Goal: Task Accomplishment & Management: Use online tool/utility

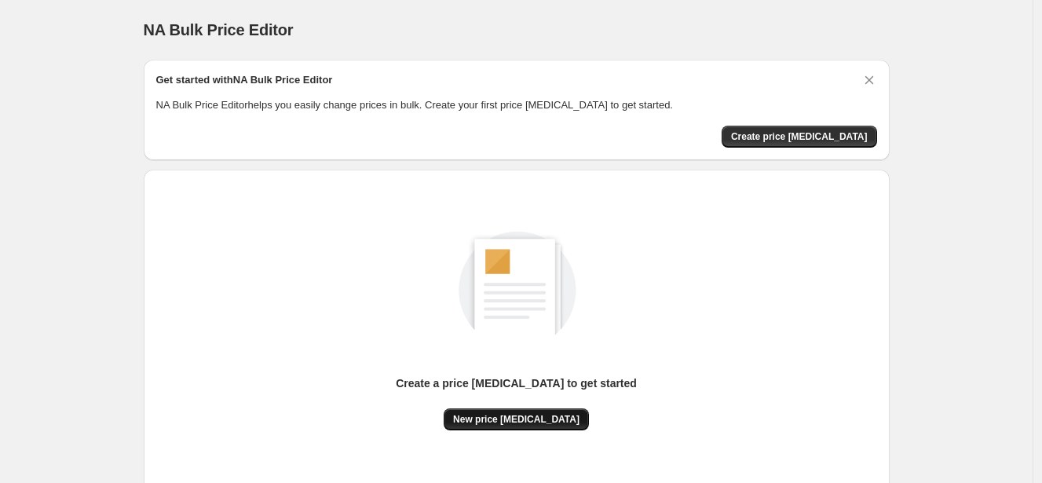
click at [524, 414] on span "New price change job" at bounding box center [516, 419] width 126 height 13
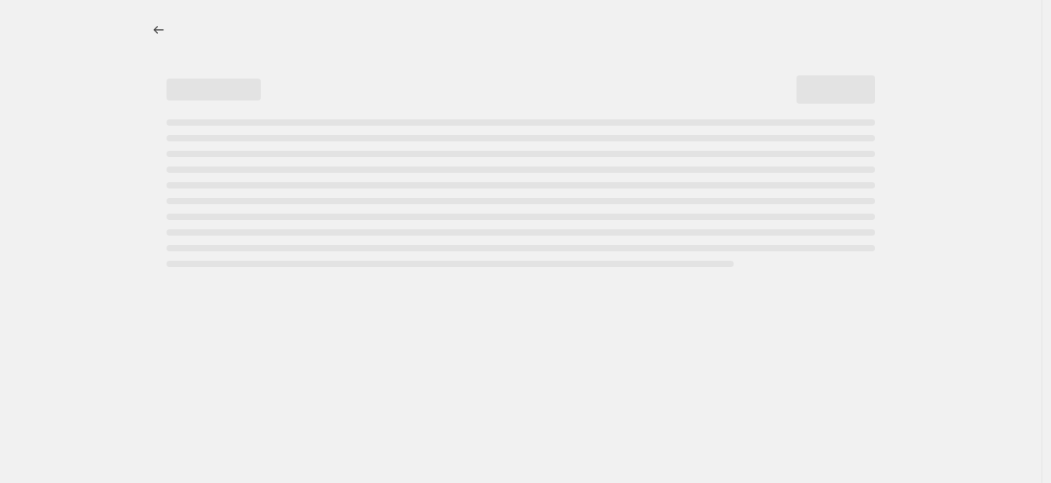
select select "percentage"
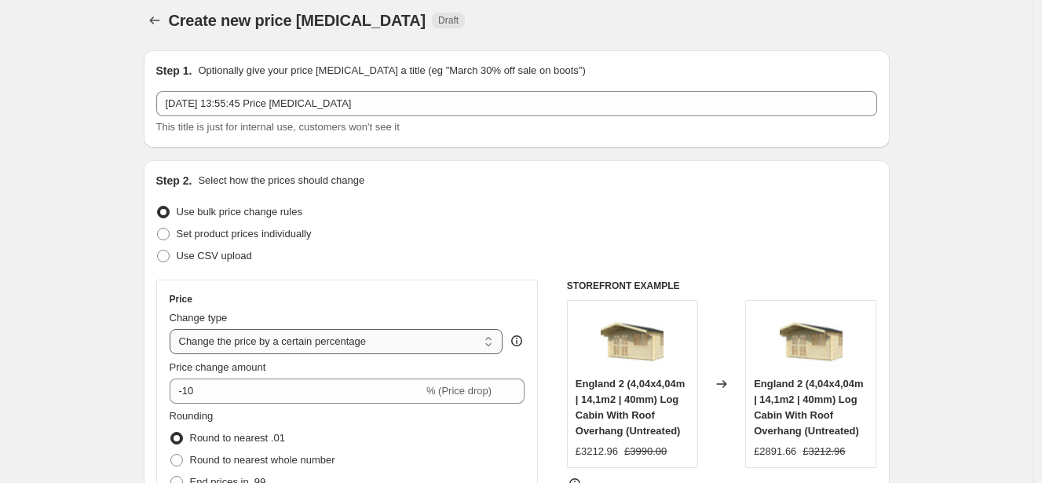
scroll to position [24, 0]
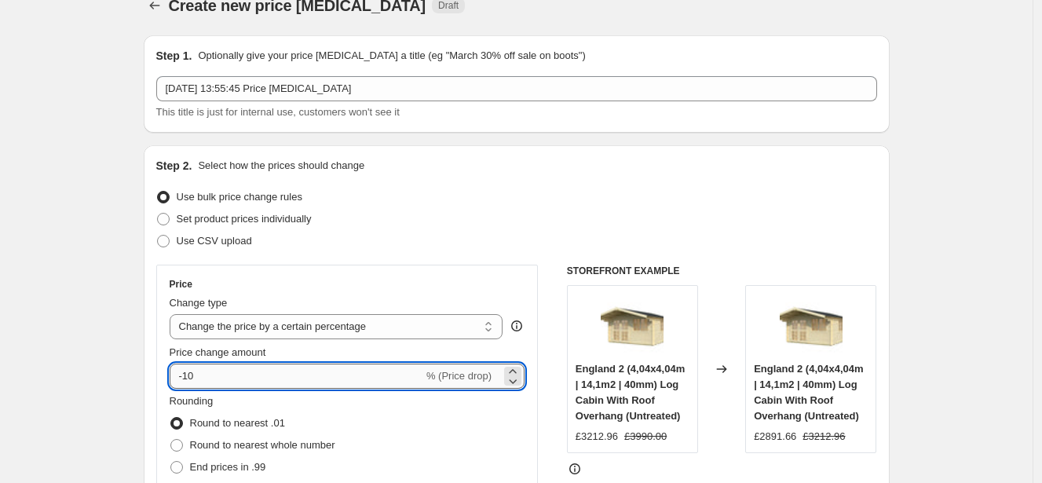
click at [255, 371] on input "-10" at bounding box center [297, 376] width 254 height 25
type input "-1"
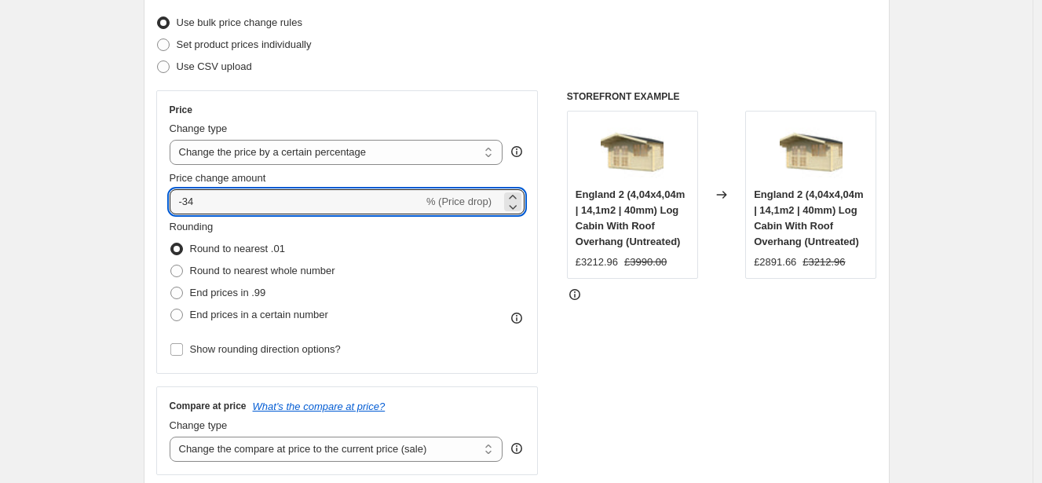
scroll to position [306, 0]
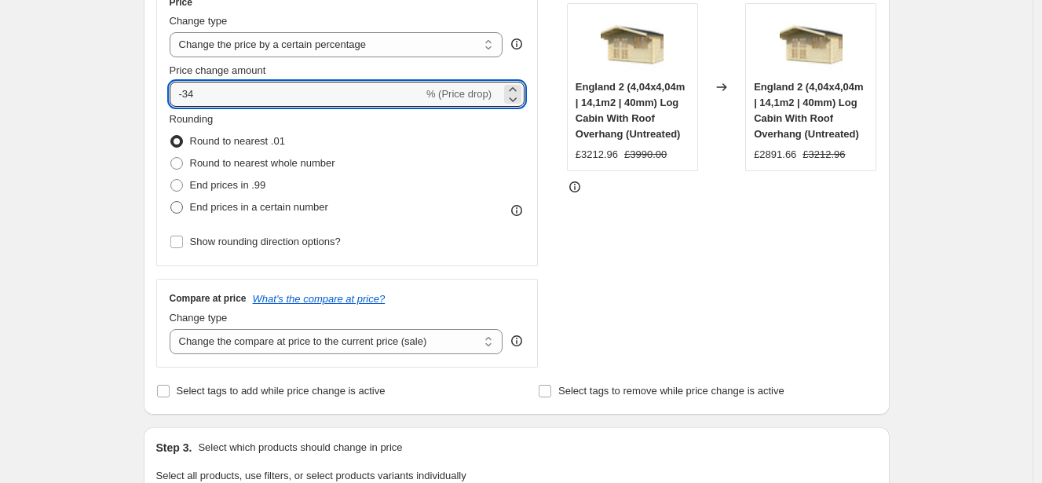
type input "-34"
click at [254, 201] on span "End prices in a certain number" at bounding box center [259, 207] width 138 height 12
click at [171, 201] on input "End prices in a certain number" at bounding box center [170, 201] width 1 height 1
radio input "true"
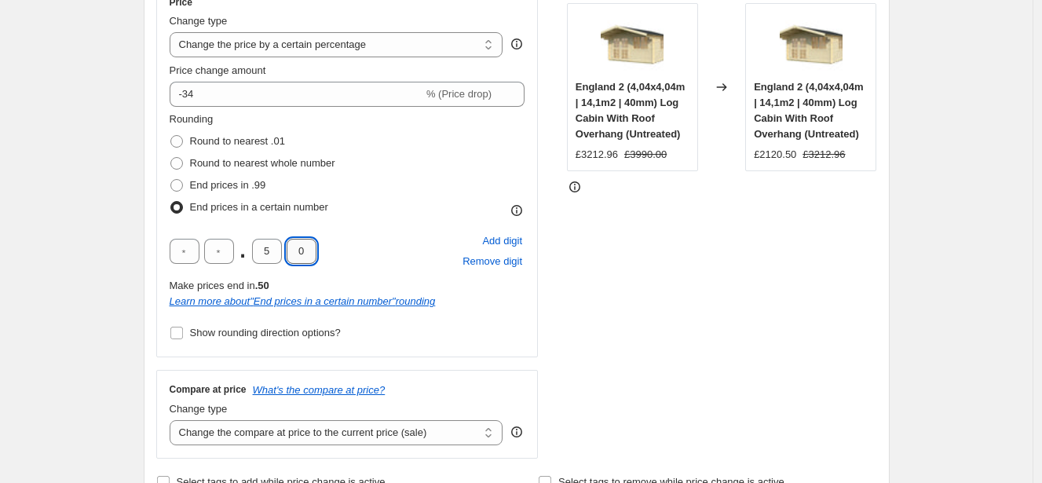
click at [309, 251] on input "0" at bounding box center [302, 251] width 30 height 25
type input "9"
click at [275, 254] on input "5" at bounding box center [267, 251] width 30 height 25
type input "4"
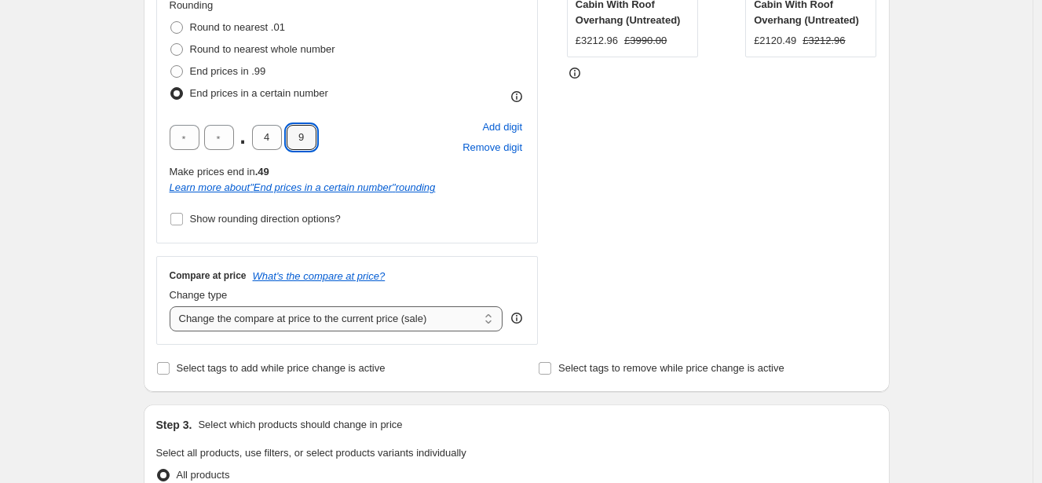
click at [254, 320] on select "Change the compare at price to the current price (sale) Change the compare at p…" at bounding box center [337, 318] width 334 height 25
select select "remove"
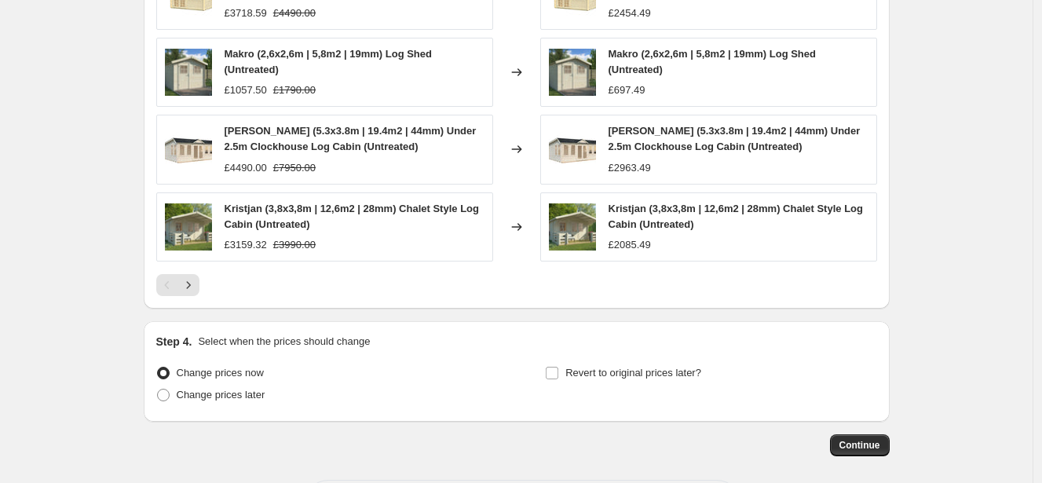
scroll to position [1150, 0]
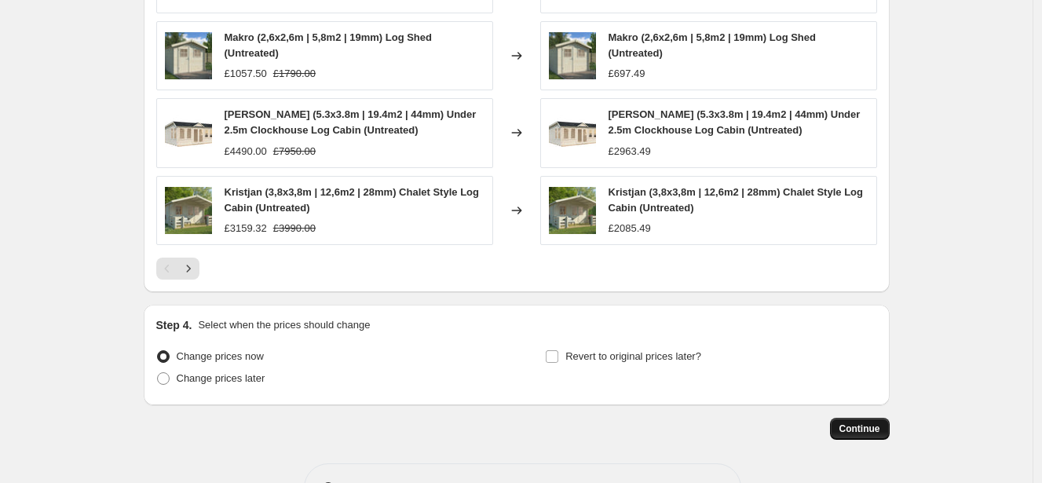
click at [847, 427] on span "Continue" at bounding box center [859, 428] width 41 height 13
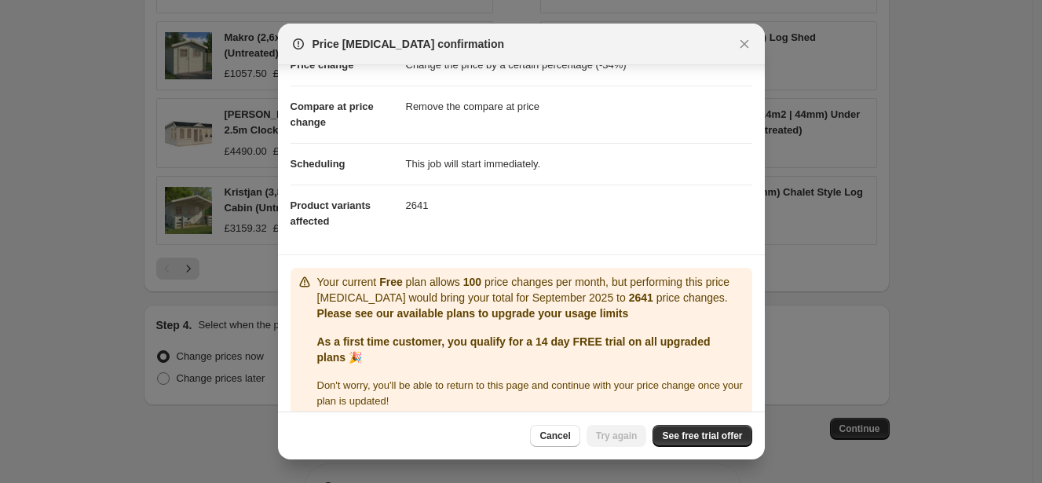
scroll to position [81, 0]
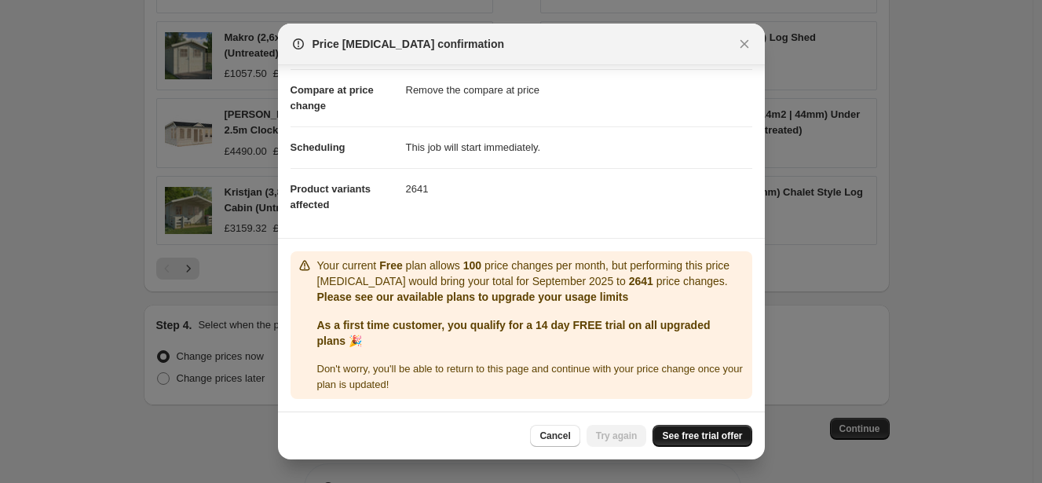
click at [682, 435] on span "See free trial offer" at bounding box center [702, 436] width 80 height 13
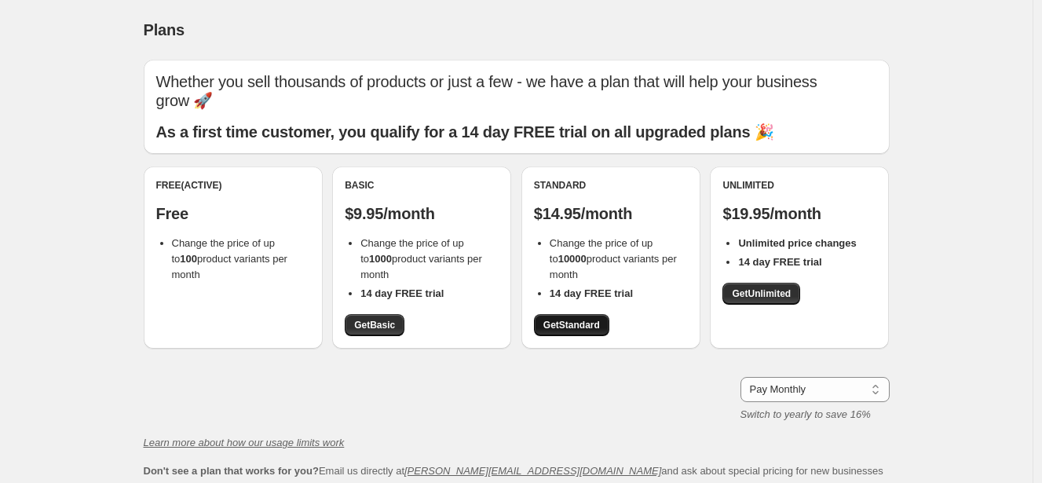
click at [595, 319] on span "Get Standard" at bounding box center [571, 325] width 57 height 13
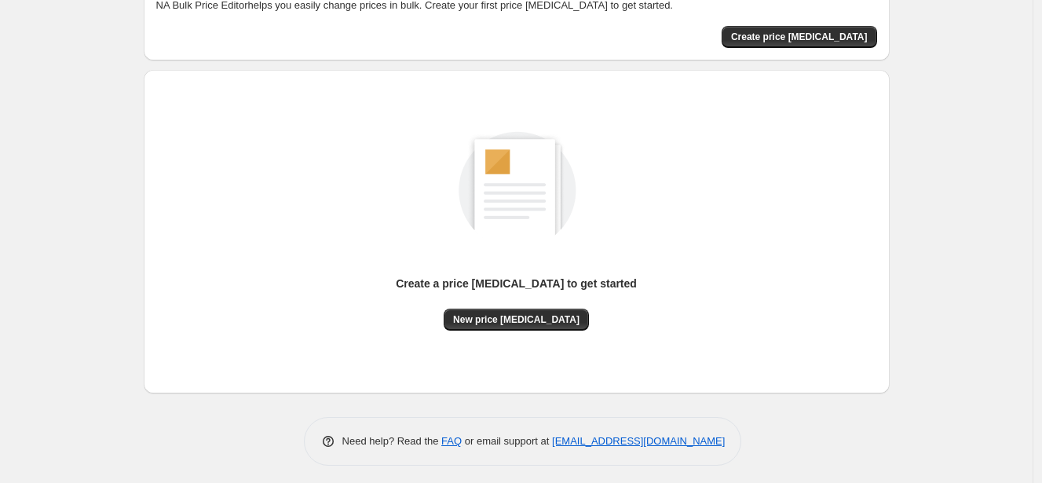
scroll to position [105, 0]
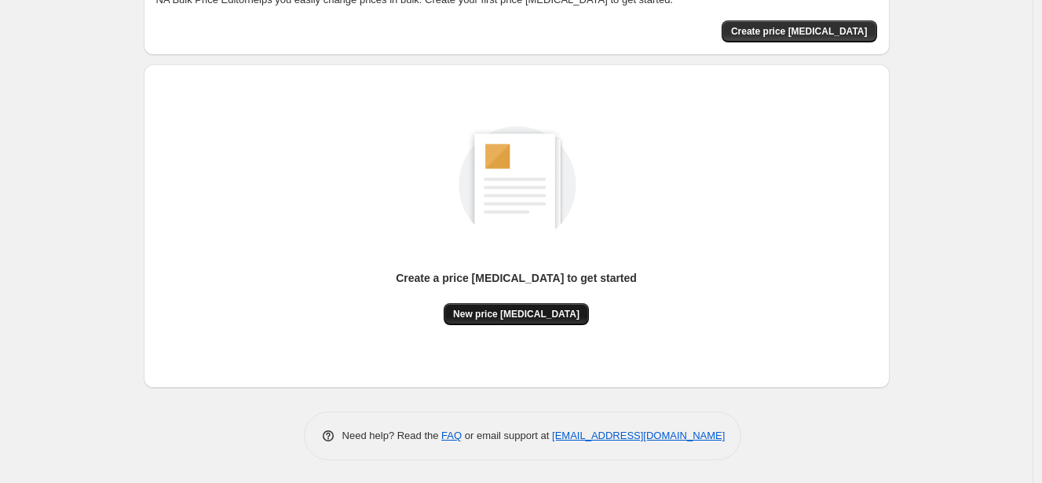
click at [550, 306] on button "New price change job" at bounding box center [516, 314] width 145 height 22
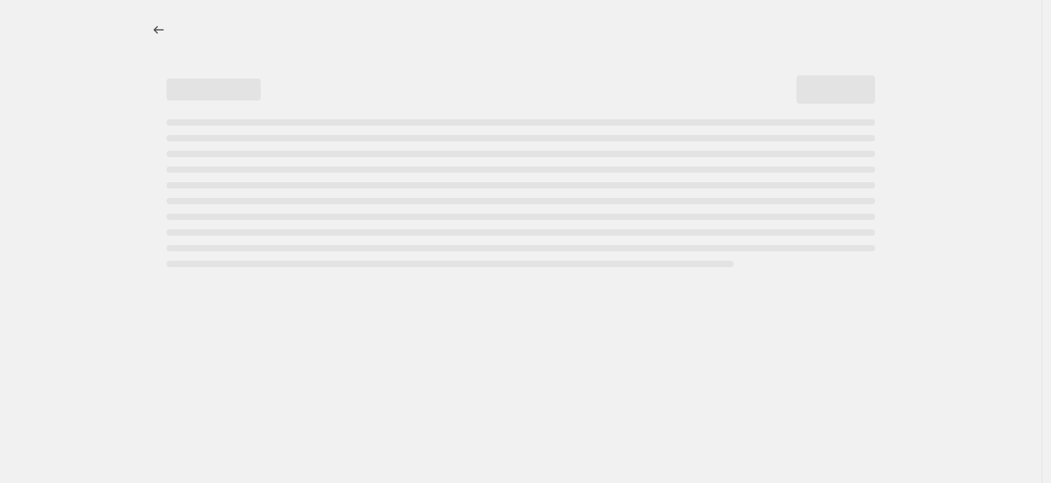
select select "percentage"
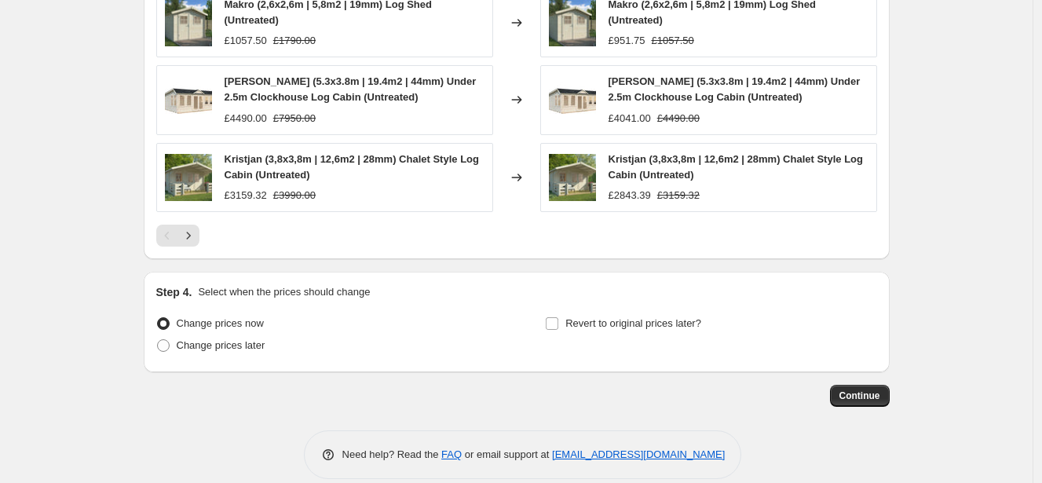
scroll to position [1112, 0]
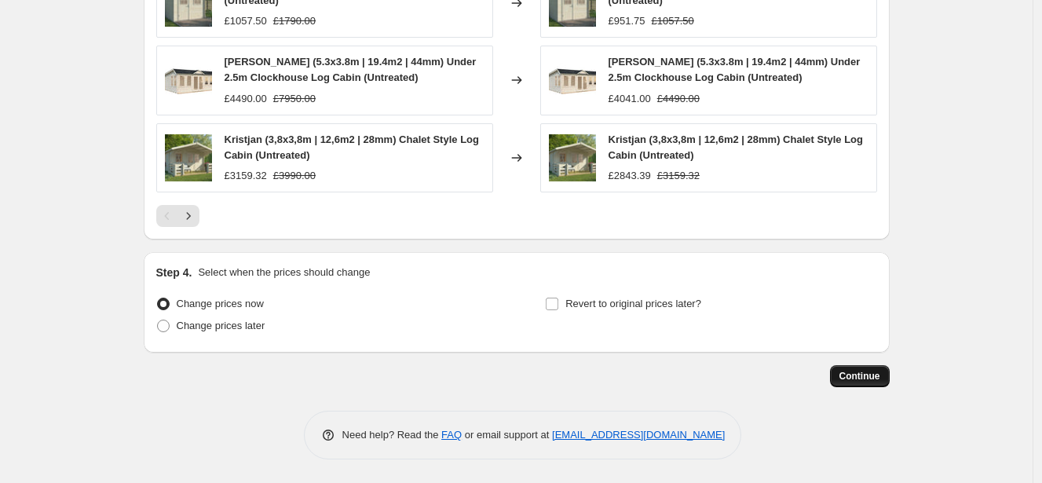
click at [874, 378] on span "Continue" at bounding box center [859, 376] width 41 height 13
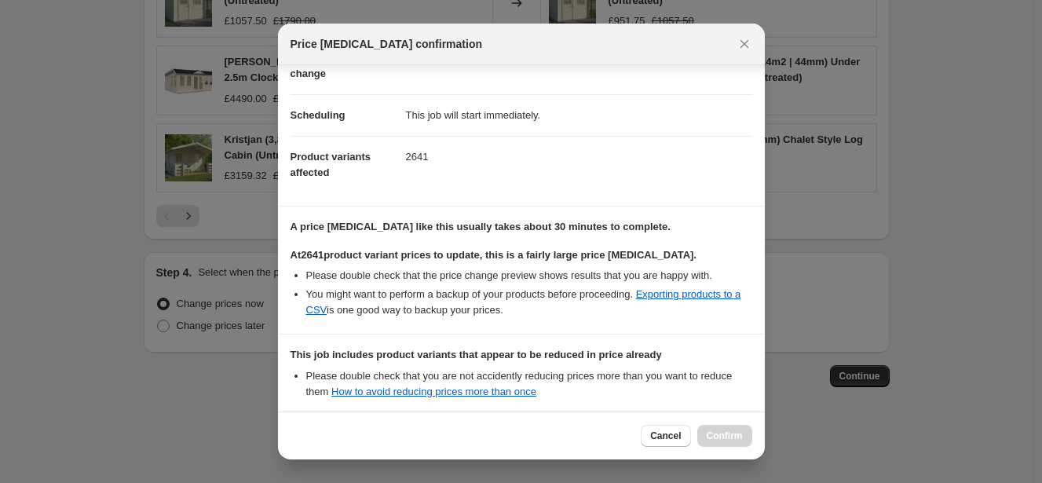
scroll to position [265, 0]
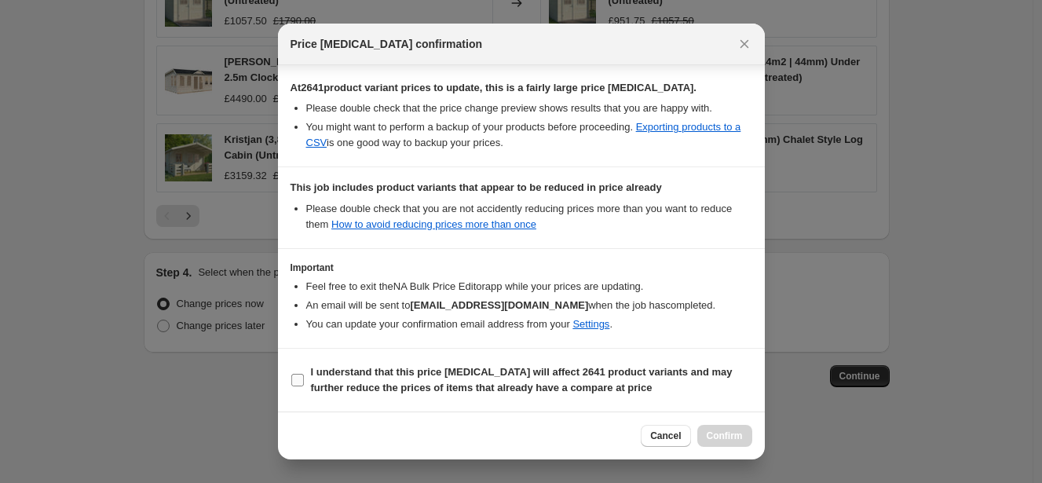
click at [353, 380] on span "I understand that this price change job will affect 2641 product variants and m…" at bounding box center [531, 379] width 441 height 31
click at [304, 380] on input "I understand that this price change job will affect 2641 product variants and m…" at bounding box center [297, 380] width 13 height 13
checkbox input "true"
click at [736, 433] on span "Confirm" at bounding box center [725, 436] width 36 height 13
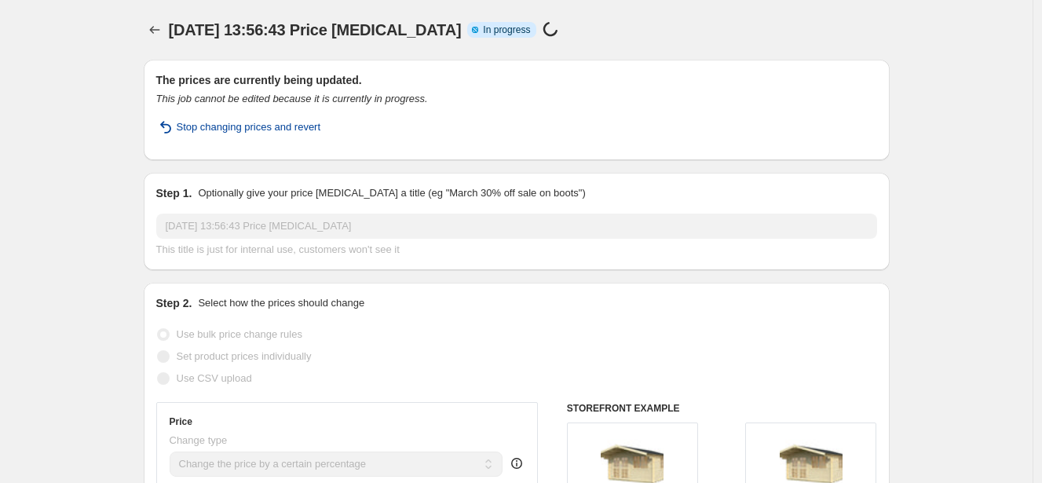
click at [304, 131] on span "Stop changing prices and revert" at bounding box center [249, 127] width 144 height 16
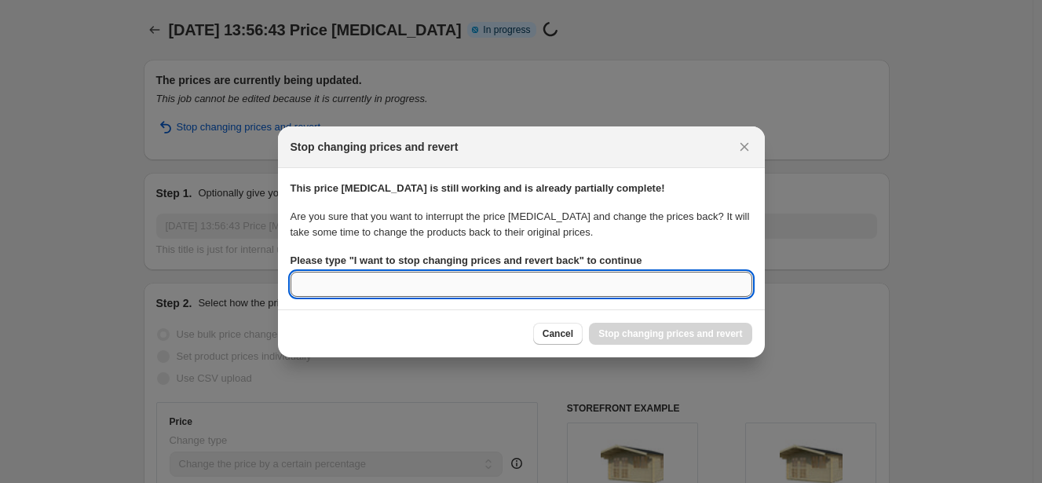
click at [545, 274] on input "Please type " I want to stop changing prices and revert back " to continue" at bounding box center [522, 284] width 462 height 25
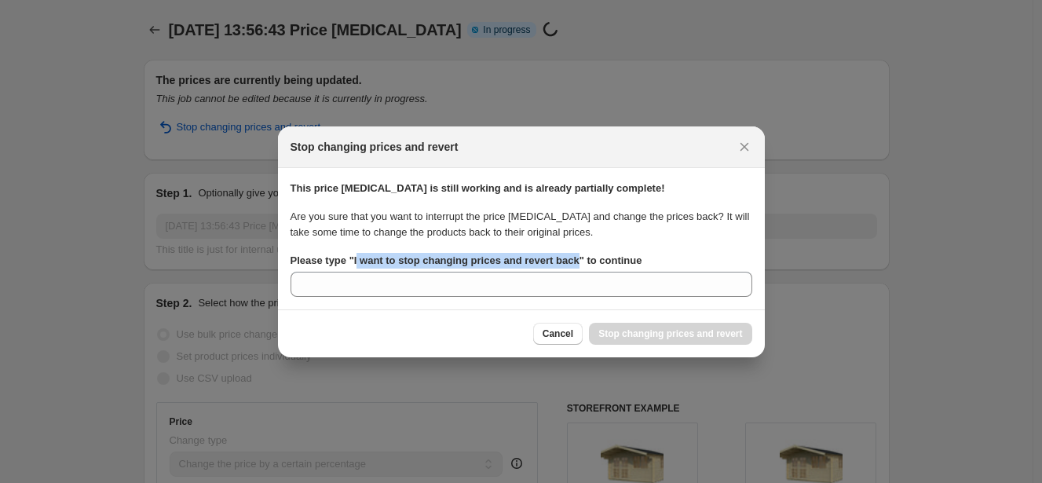
drag, startPoint x: 594, startPoint y: 258, endPoint x: 360, endPoint y: 264, distance: 234.1
click at [359, 261] on b "Please type " I want to stop changing prices and revert back " to continue" at bounding box center [467, 260] width 352 height 12
click at [360, 265] on b "Please type " I want to stop changing prices and revert back " to continue" at bounding box center [467, 260] width 352 height 12
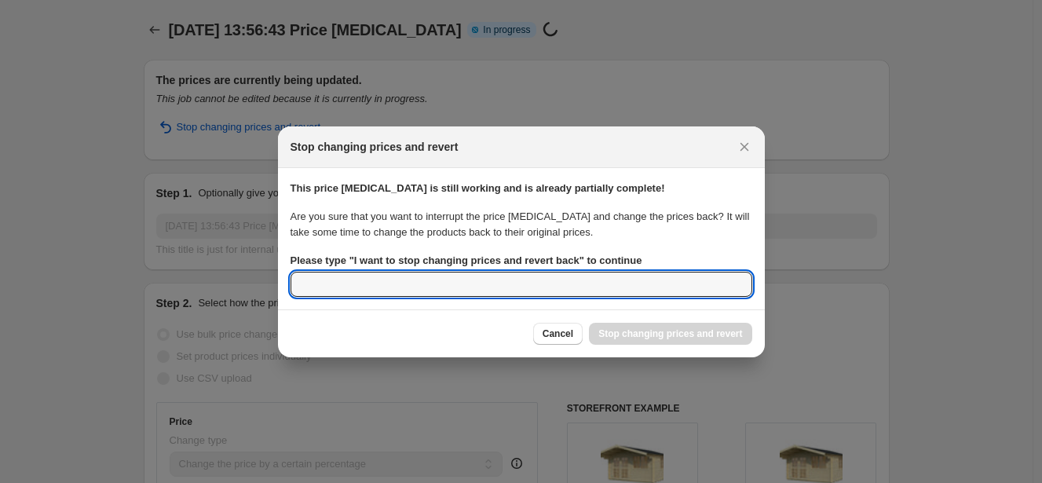
click at [360, 272] on input "Please type " I want to stop changing prices and revert back " to continue" at bounding box center [522, 284] width 462 height 25
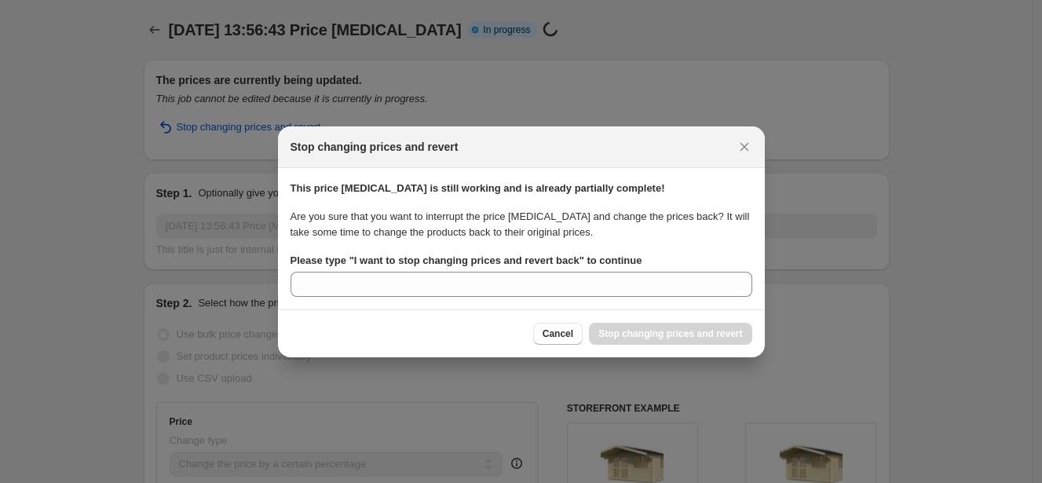
click at [358, 261] on b "Please type " I want to stop changing prices and revert back " to continue" at bounding box center [467, 260] width 352 height 12
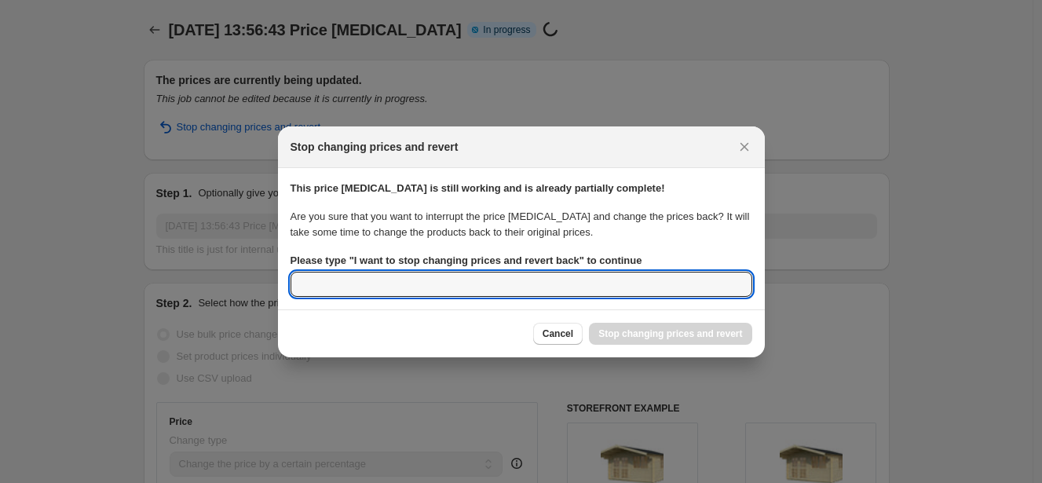
click at [358, 272] on input "Please type " I want to stop changing prices and revert back " to continue" at bounding box center [522, 284] width 462 height 25
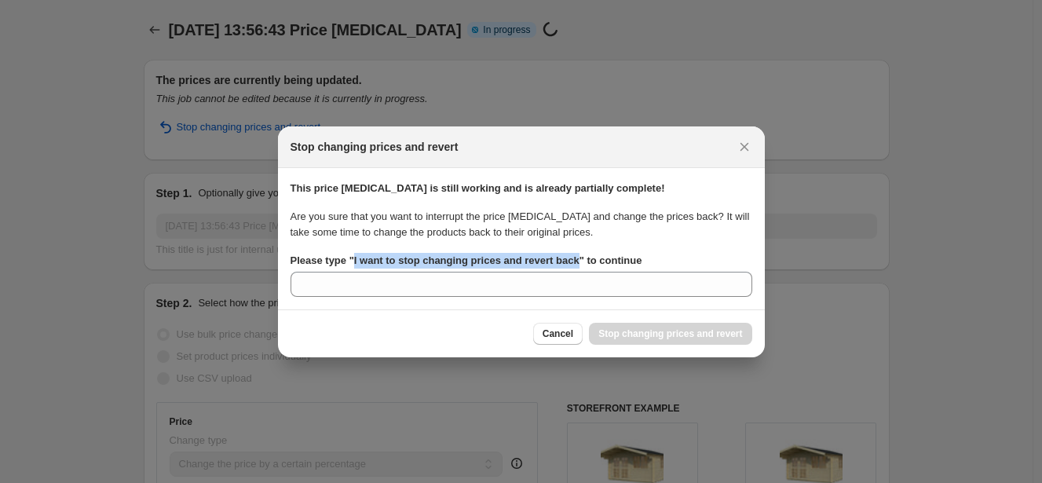
drag, startPoint x: 358, startPoint y: 261, endPoint x: 590, endPoint y: 254, distance: 232.5
click at [590, 254] on b "Please type " I want to stop changing prices and revert back " to continue" at bounding box center [467, 260] width 352 height 12
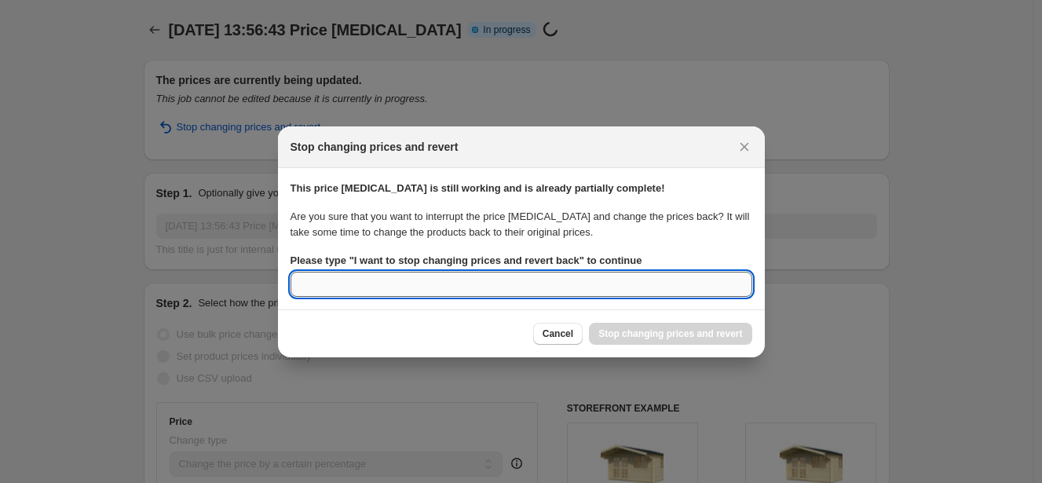
click at [565, 282] on input "Please type " I want to stop changing prices and revert back " to continue" at bounding box center [522, 284] width 462 height 25
type input "x"
paste input "NA Bulk Price Editor"
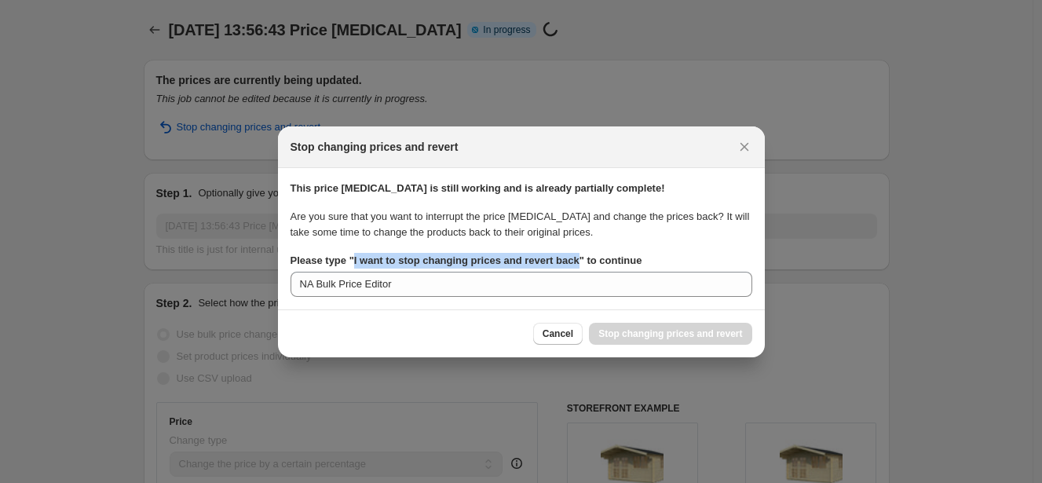
copy b "I want to stop changing prices and revert back"
drag, startPoint x: 590, startPoint y: 258, endPoint x: 358, endPoint y: 259, distance: 232.4
click at [358, 259] on b "Please type " I want to stop changing prices and revert back " to continue" at bounding box center [467, 260] width 352 height 12
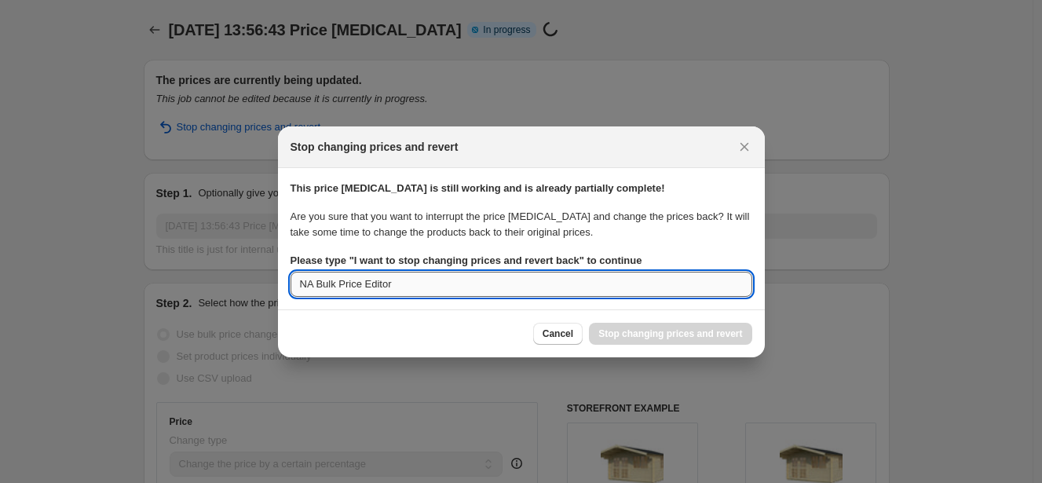
click at [400, 286] on input "NA Bulk Price Editor" at bounding box center [522, 284] width 462 height 25
paste input "I want to stop changing prices and revert back"
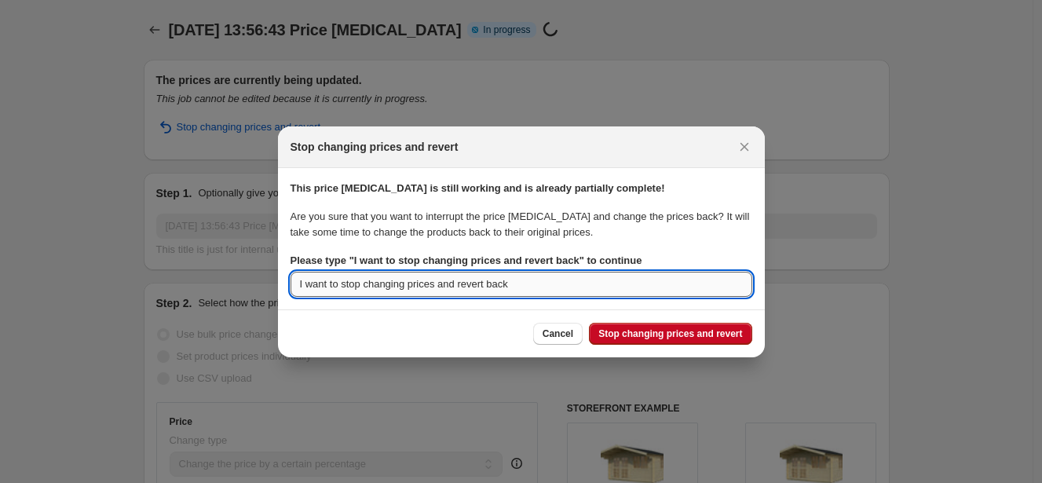
click at [400, 286] on input "I want to stop changing prices and revert back" at bounding box center [522, 284] width 462 height 25
type input "I want to stop changing prices and revert back"
click at [634, 329] on span "Stop changing prices and revert" at bounding box center [670, 333] width 144 height 13
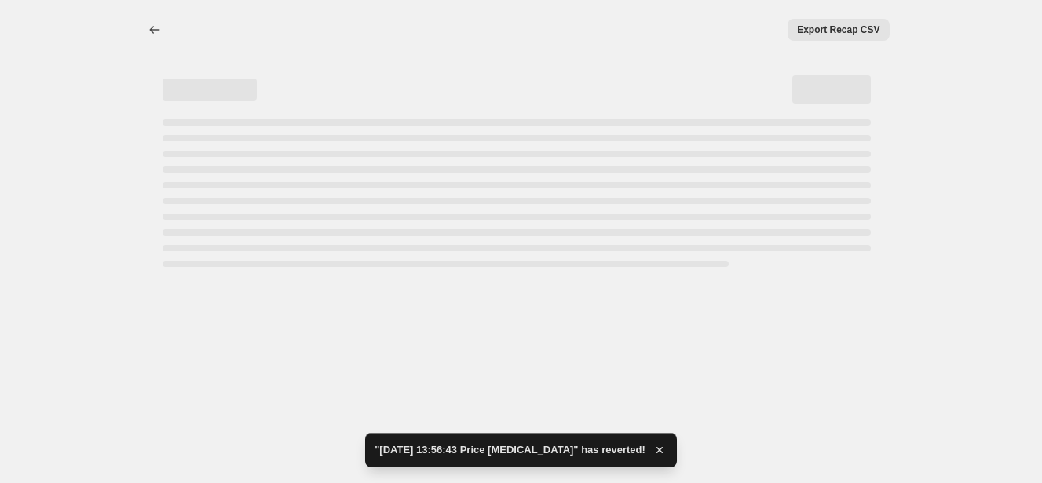
select select "percentage"
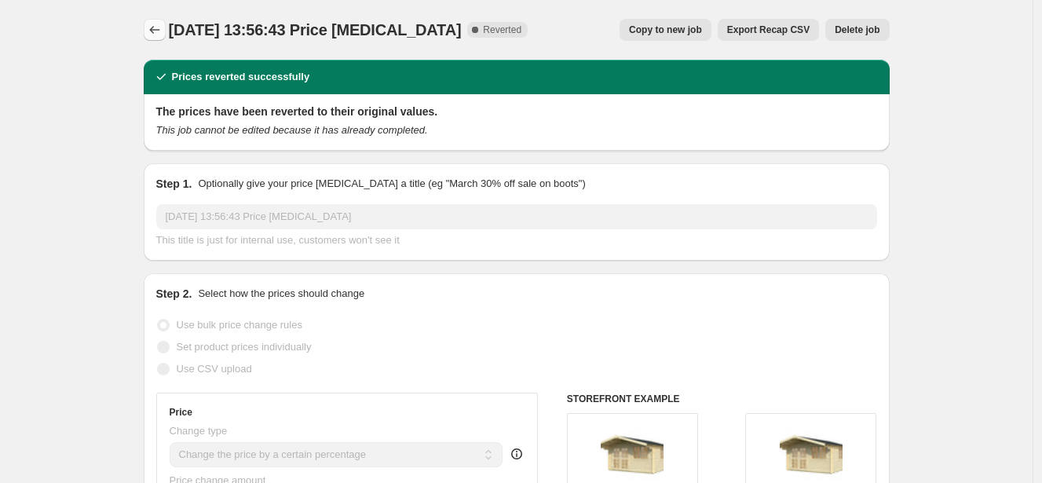
click at [159, 24] on icon "Price change jobs" at bounding box center [155, 30] width 16 height 16
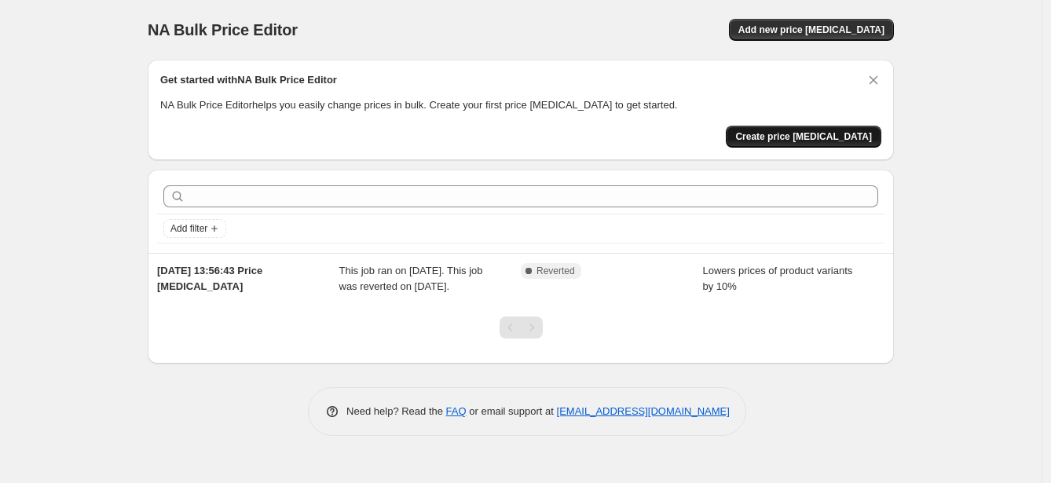
click at [797, 144] on button "Create price change job" at bounding box center [803, 137] width 155 height 22
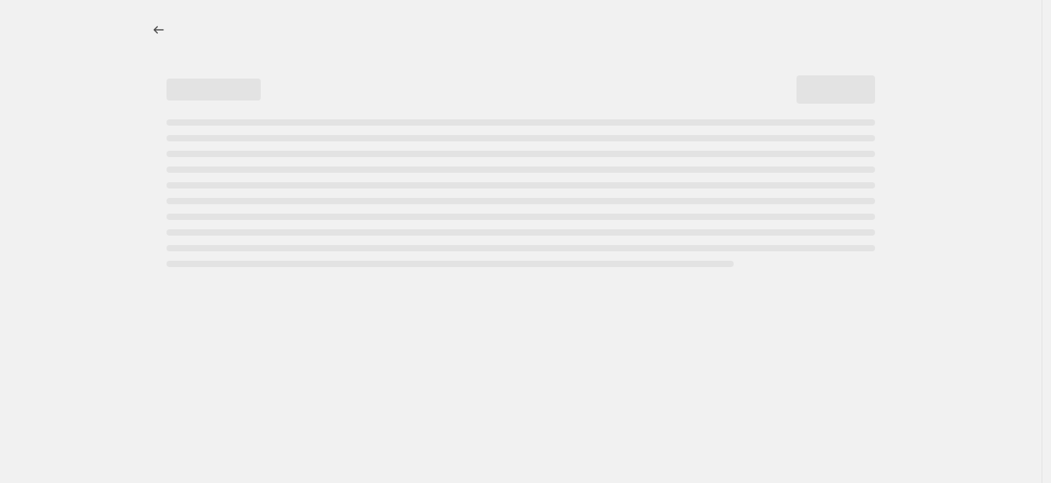
select select "percentage"
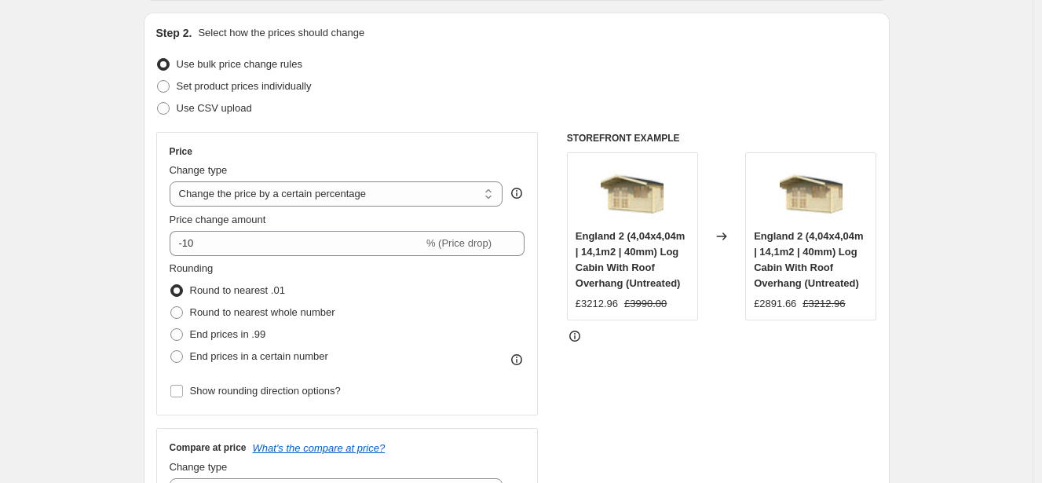
scroll to position [158, 0]
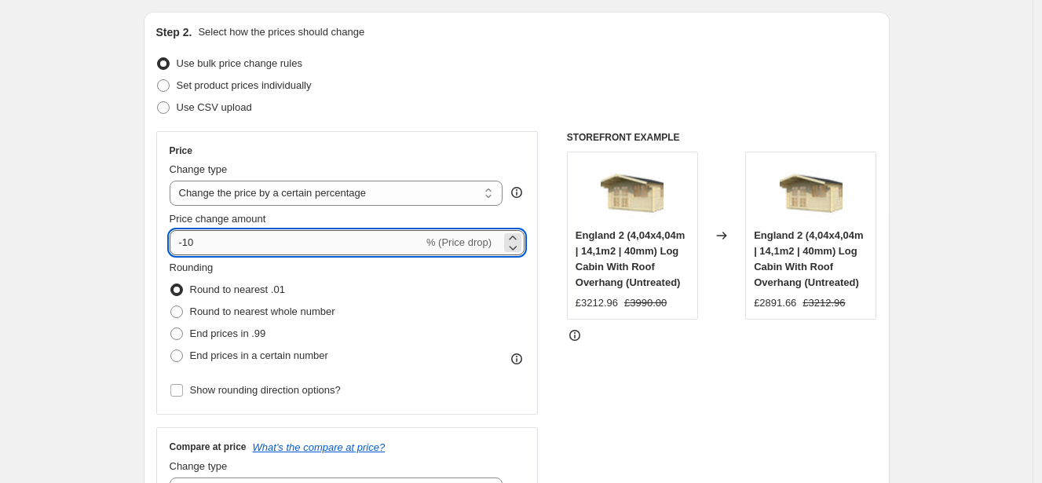
click at [293, 243] on input "-10" at bounding box center [297, 242] width 254 height 25
type input "-1"
type input "-34"
click at [286, 360] on span "End prices in a certain number" at bounding box center [259, 355] width 138 height 12
click at [171, 350] on input "End prices in a certain number" at bounding box center [170, 349] width 1 height 1
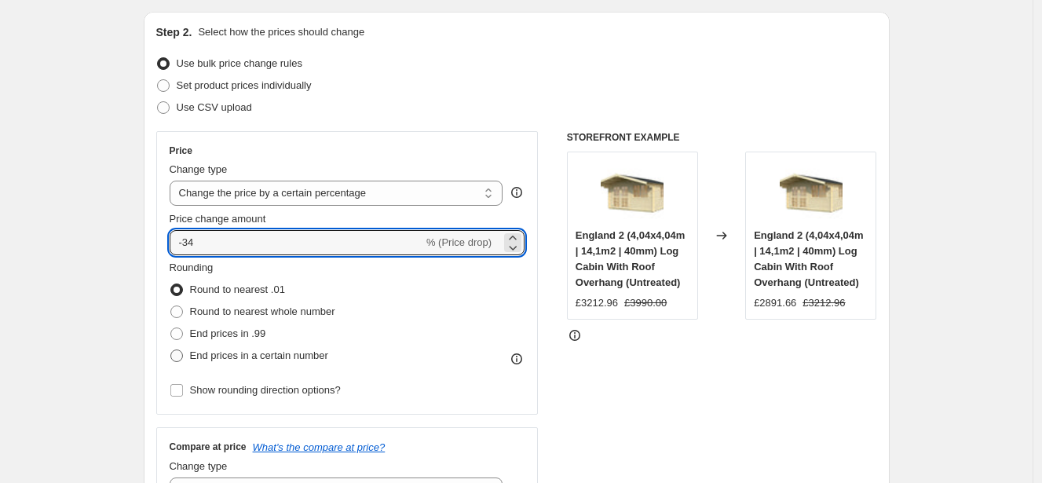
radio input "true"
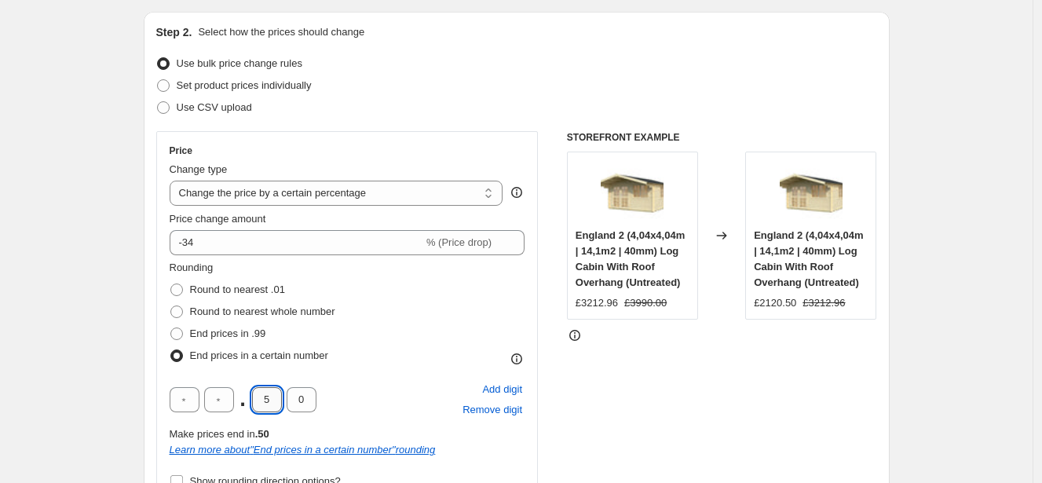
click at [278, 397] on input "5" at bounding box center [267, 399] width 30 height 25
type input "4"
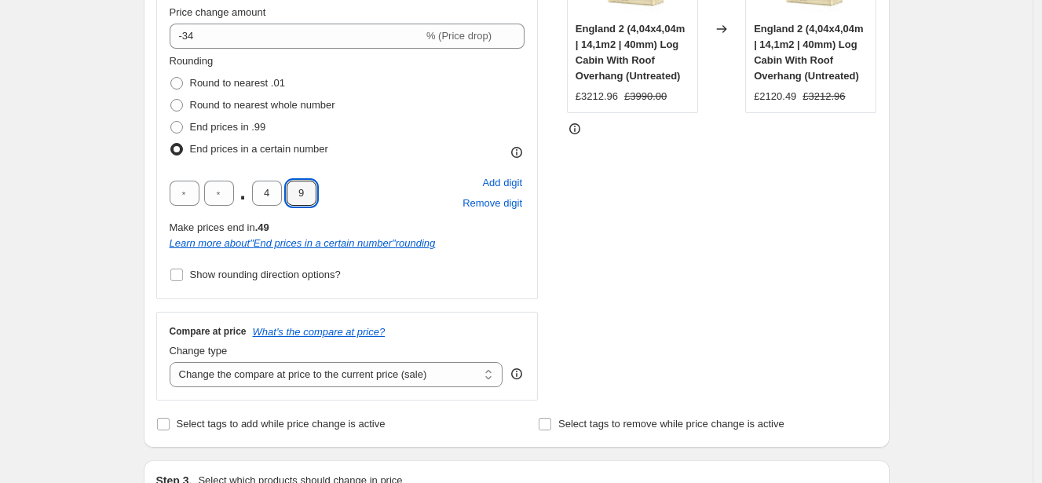
scroll to position [370, 0]
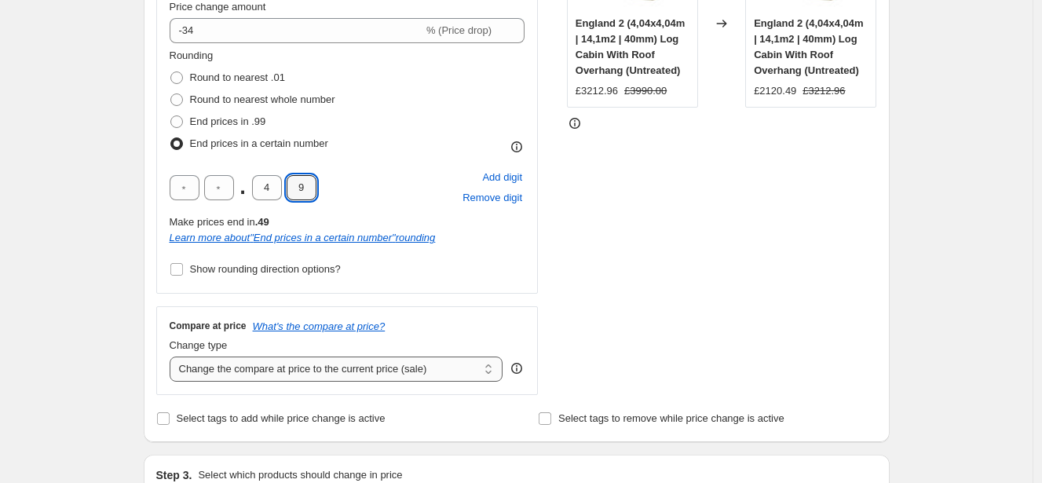
type input "9"
click at [324, 378] on select "Change the compare at price to the current price (sale) Change the compare at p…" at bounding box center [337, 368] width 334 height 25
select select "remove"
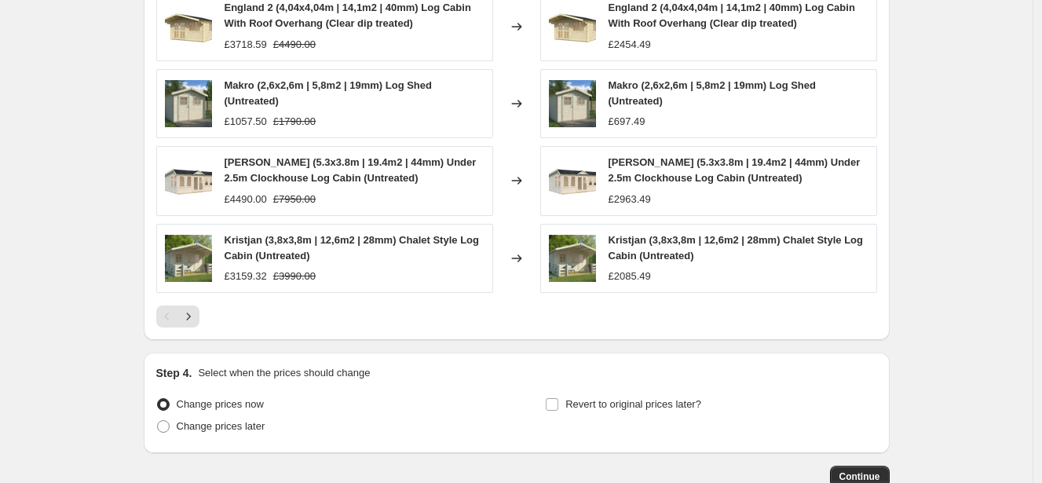
scroll to position [1157, 0]
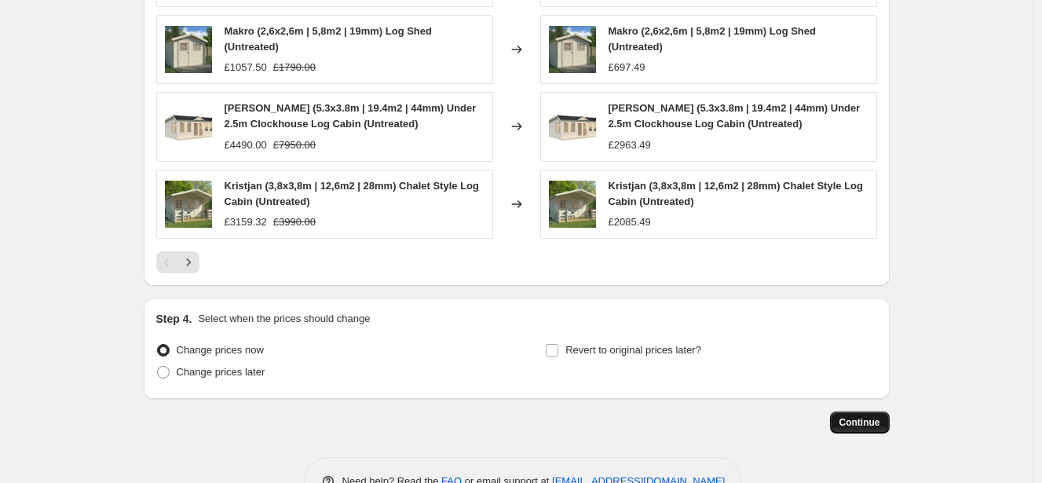
click at [871, 421] on span "Continue" at bounding box center [859, 422] width 41 height 13
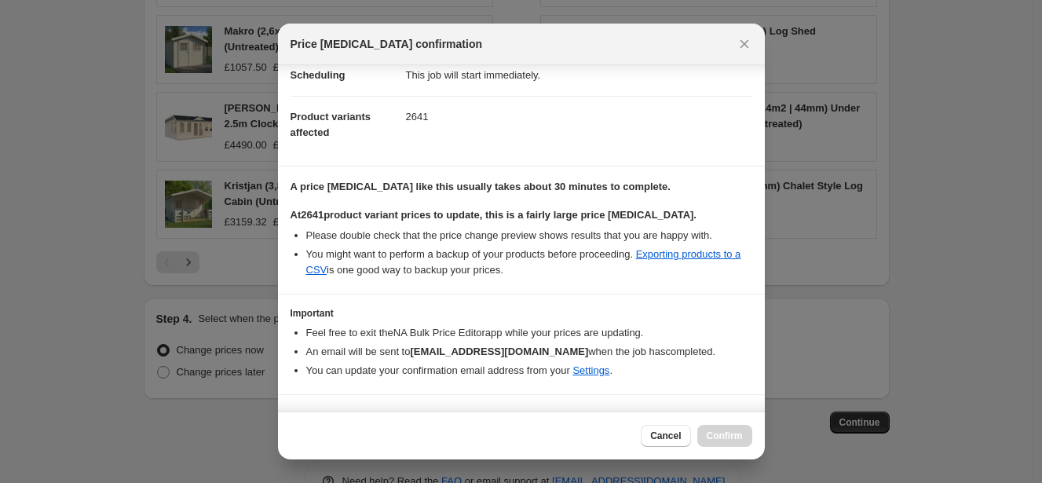
scroll to position [168, 0]
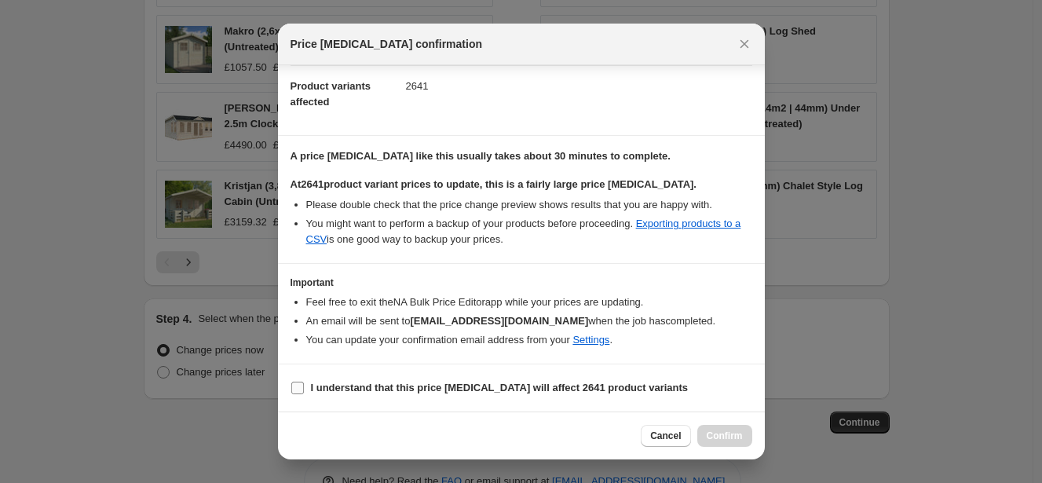
click at [407, 380] on span "I understand that this price change job will affect 2641 product variants" at bounding box center [500, 388] width 378 height 16
click at [304, 382] on input "I understand that this price change job will affect 2641 product variants" at bounding box center [297, 388] width 13 height 13
checkbox input "true"
click at [712, 439] on span "Confirm" at bounding box center [725, 436] width 36 height 13
